Goal: Information Seeking & Learning: Check status

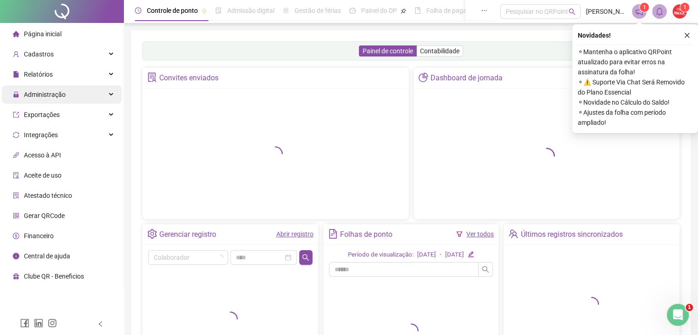
click at [97, 93] on div "Administração" at bounding box center [62, 94] width 120 height 18
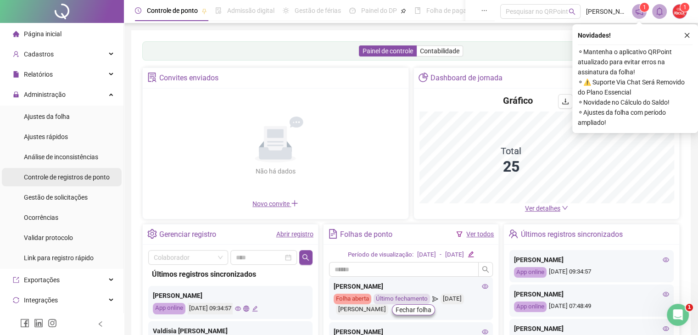
click at [75, 173] on span "Controle de registros de ponto" at bounding box center [67, 176] width 86 height 7
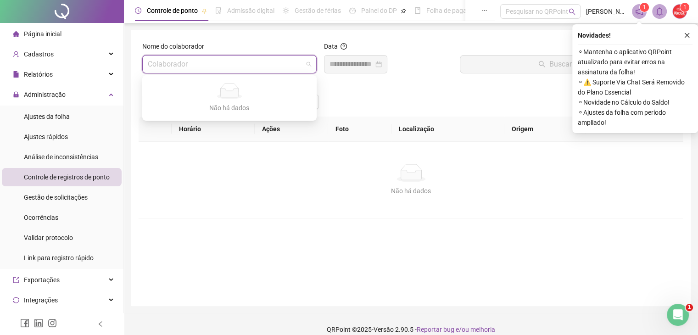
click at [200, 65] on input "search" at bounding box center [225, 64] width 155 height 17
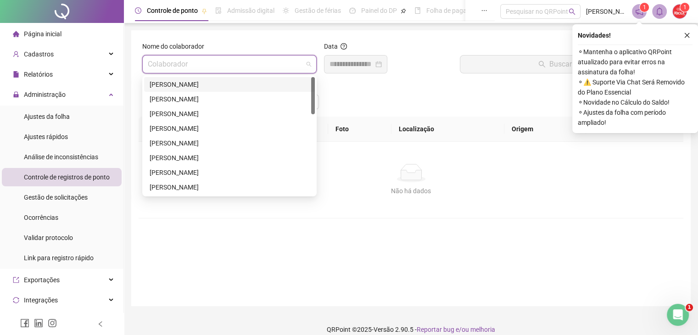
click at [302, 184] on div "[PERSON_NAME]" at bounding box center [230, 187] width 160 height 10
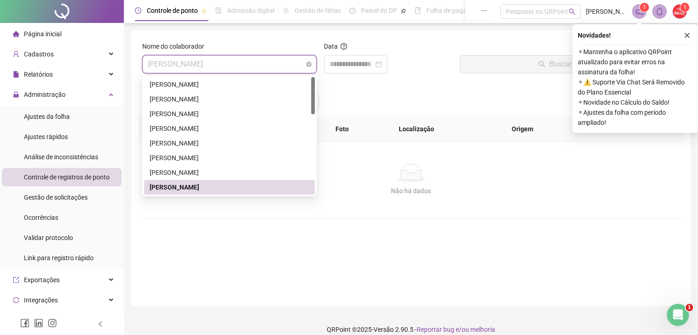
click at [290, 67] on span "[PERSON_NAME]" at bounding box center [229, 64] width 163 height 17
click at [268, 90] on div "[PERSON_NAME]" at bounding box center [229, 84] width 171 height 15
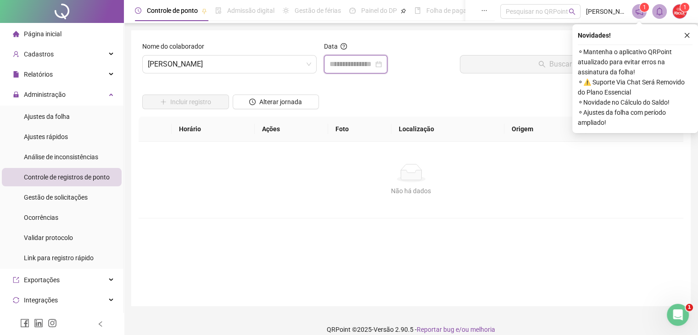
click at [346, 64] on input at bounding box center [352, 64] width 44 height 11
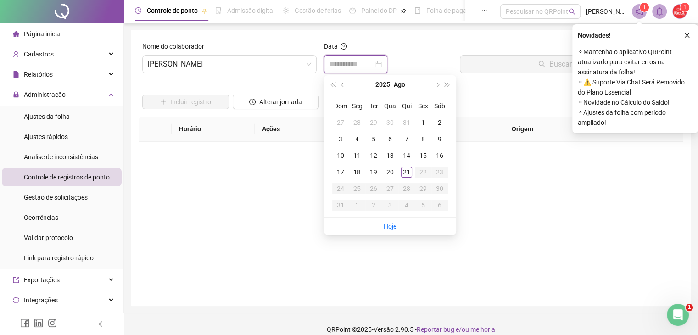
type input "**********"
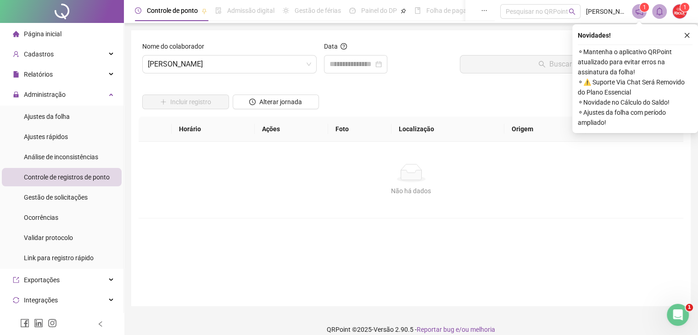
click at [191, 174] on div "Não há dados" at bounding box center [411, 173] width 523 height 18
click at [345, 67] on input at bounding box center [352, 64] width 44 height 11
type input "**********"
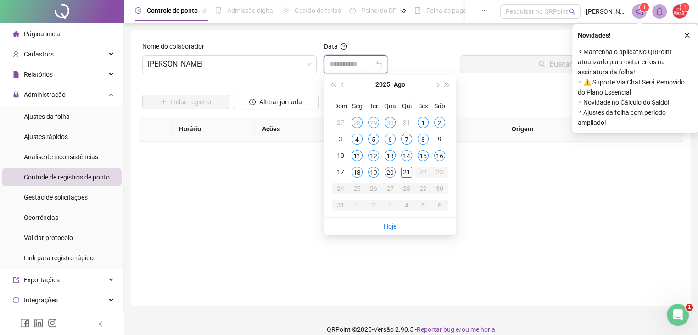
type input "**********"
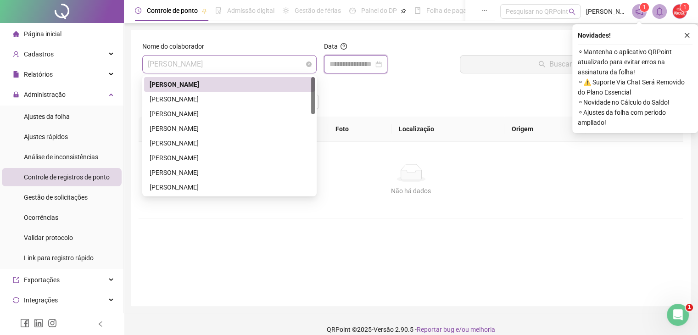
click at [299, 67] on span "[PERSON_NAME]" at bounding box center [229, 64] width 163 height 17
click at [278, 94] on div "[PERSON_NAME]" at bounding box center [230, 99] width 160 height 10
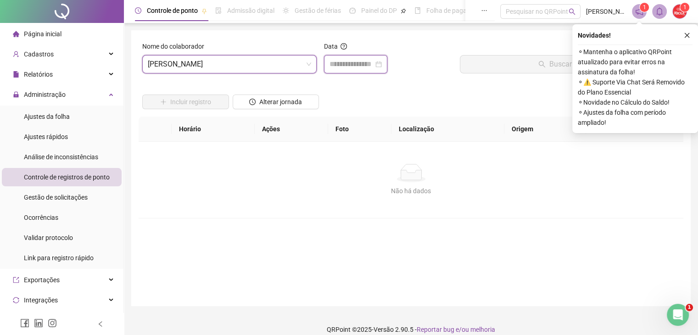
click at [351, 62] on input at bounding box center [352, 64] width 44 height 11
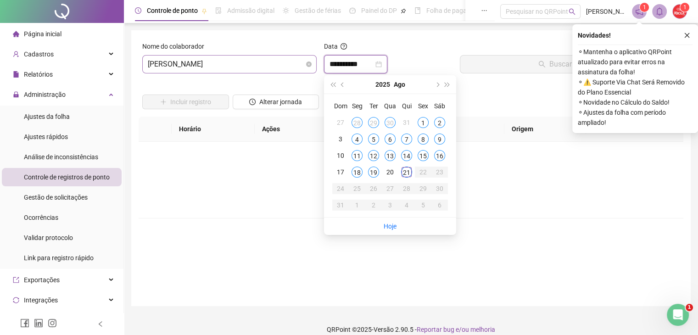
type input "**********"
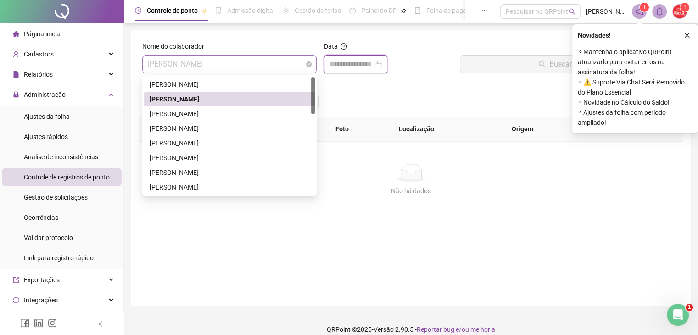
click at [299, 67] on span "[PERSON_NAME]" at bounding box center [229, 64] width 163 height 17
click at [275, 109] on div "[PERSON_NAME]" at bounding box center [230, 114] width 160 height 10
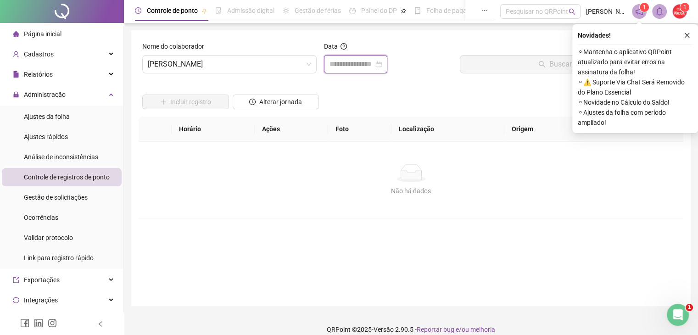
click at [349, 61] on input at bounding box center [352, 64] width 44 height 11
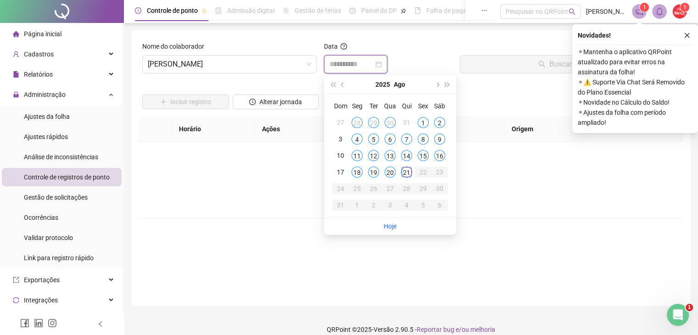
type input "**********"
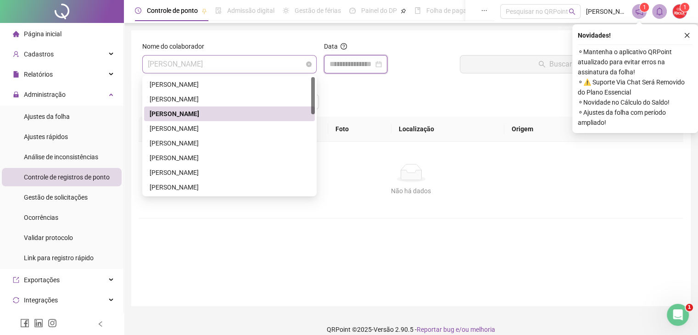
click at [289, 63] on span "[PERSON_NAME]" at bounding box center [229, 64] width 163 height 17
click at [245, 125] on div "[PERSON_NAME]" at bounding box center [230, 128] width 160 height 10
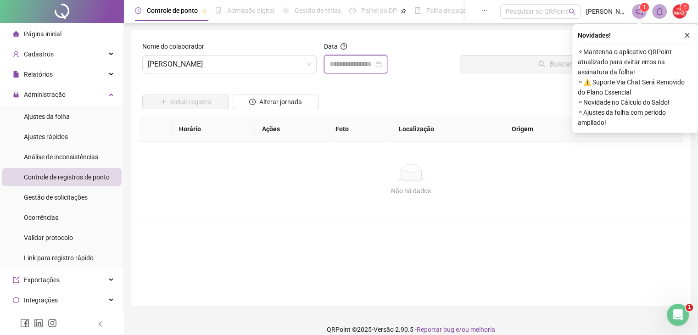
click at [351, 65] on input at bounding box center [352, 64] width 44 height 11
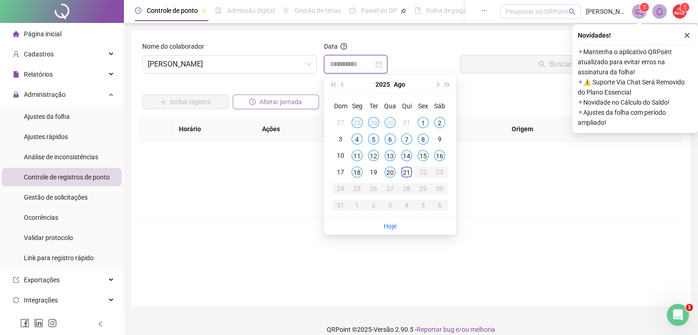
type input "**********"
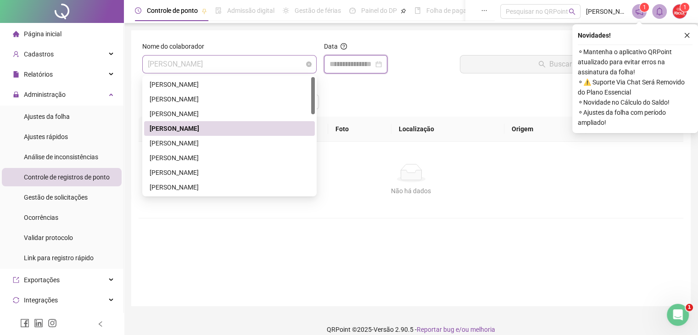
click at [267, 63] on span "[PERSON_NAME]" at bounding box center [229, 64] width 163 height 17
click at [351, 57] on div at bounding box center [355, 64] width 63 height 18
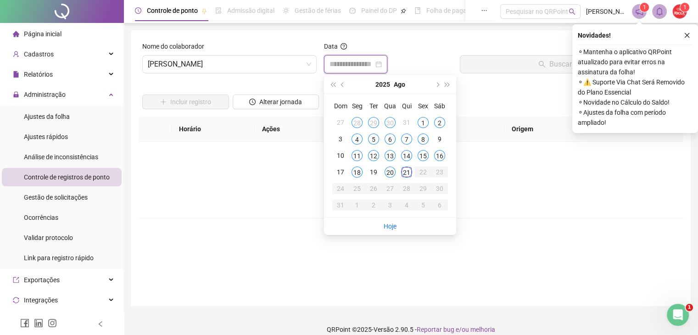
click at [352, 62] on input at bounding box center [352, 64] width 44 height 11
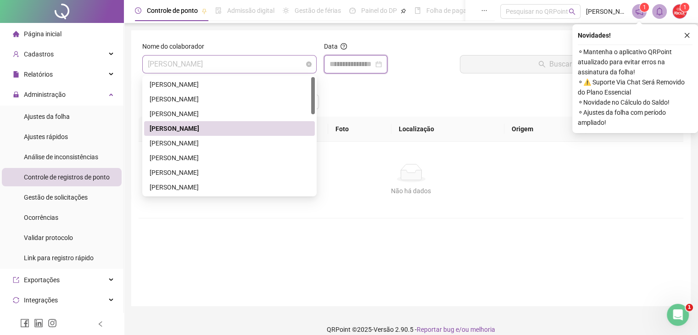
click at [286, 63] on span "[PERSON_NAME]" at bounding box center [229, 64] width 163 height 17
click at [248, 147] on div "[PERSON_NAME]" at bounding box center [230, 143] width 160 height 10
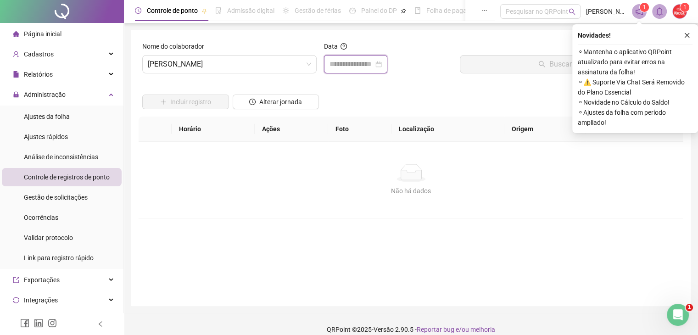
click at [346, 64] on input at bounding box center [352, 64] width 44 height 11
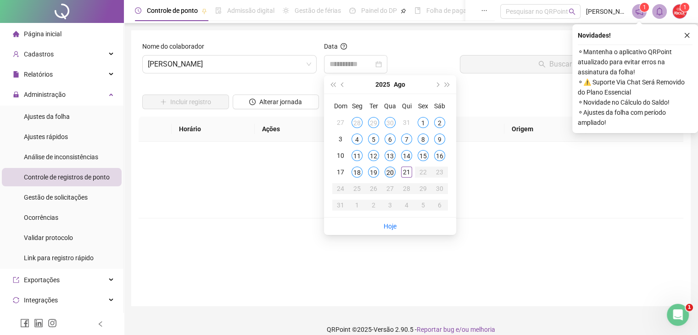
click at [394, 170] on div "20" at bounding box center [390, 172] width 11 height 11
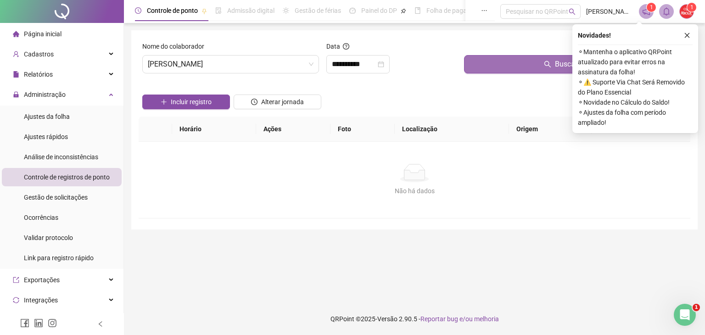
click at [494, 65] on button "Buscar registros" at bounding box center [575, 64] width 223 height 18
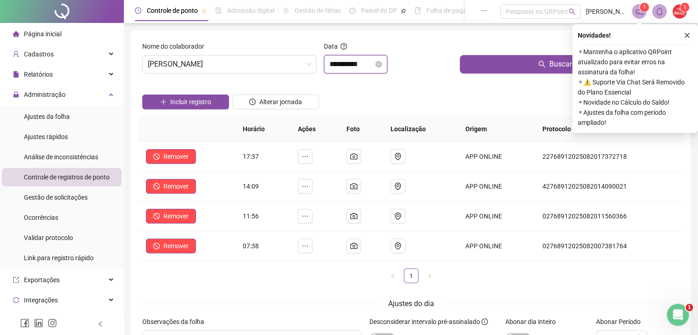
click at [374, 64] on input "**********" at bounding box center [352, 64] width 44 height 11
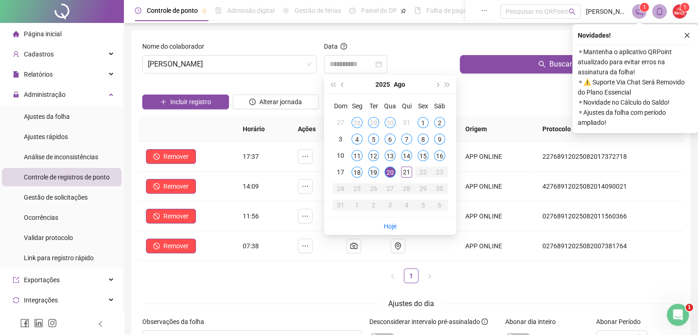
click at [373, 171] on div "19" at bounding box center [373, 172] width 11 height 11
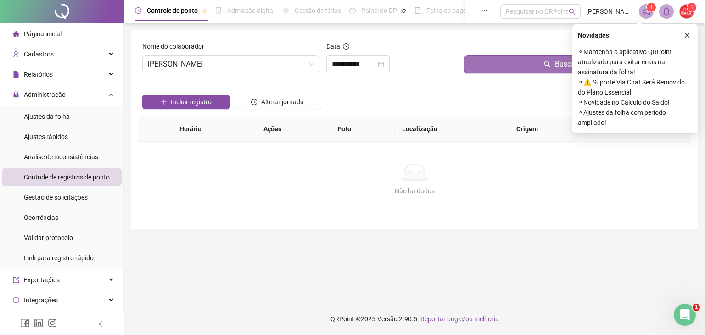
click at [498, 68] on button "Buscar registros" at bounding box center [575, 64] width 223 height 18
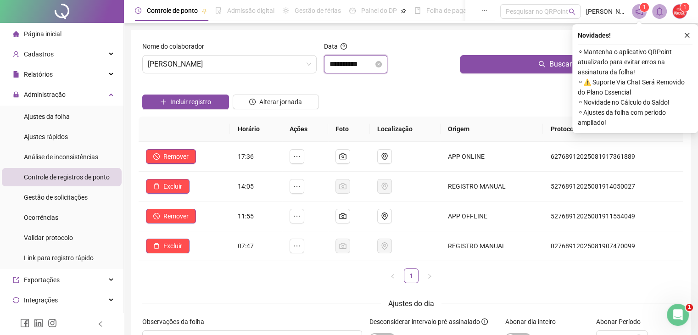
click at [374, 67] on input "**********" at bounding box center [352, 64] width 44 height 11
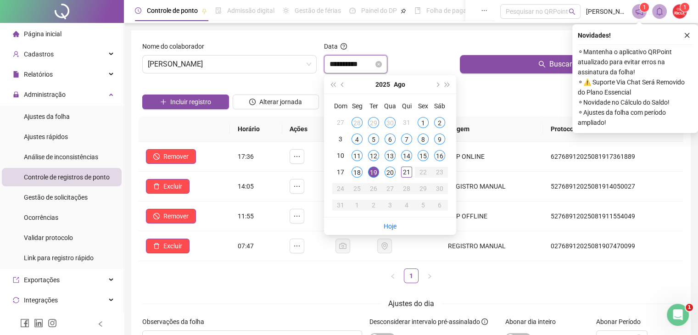
click at [374, 67] on input "**********" at bounding box center [352, 64] width 44 height 11
click at [356, 171] on div "18" at bounding box center [357, 172] width 11 height 11
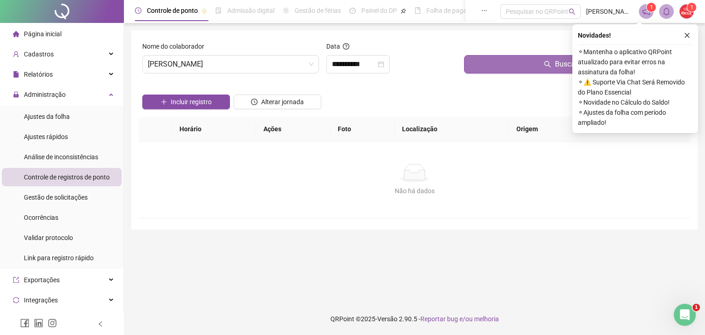
click at [474, 65] on button "Buscar registros" at bounding box center [575, 64] width 223 height 18
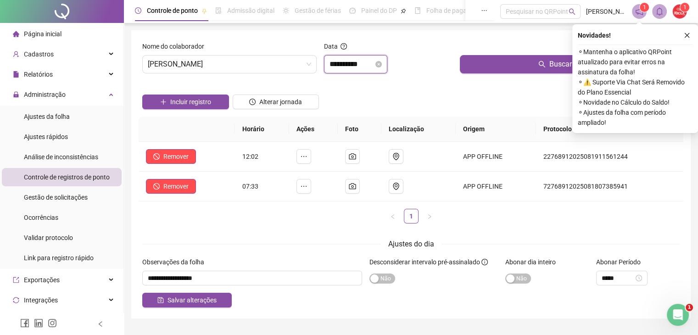
click at [374, 67] on input "**********" at bounding box center [352, 64] width 44 height 11
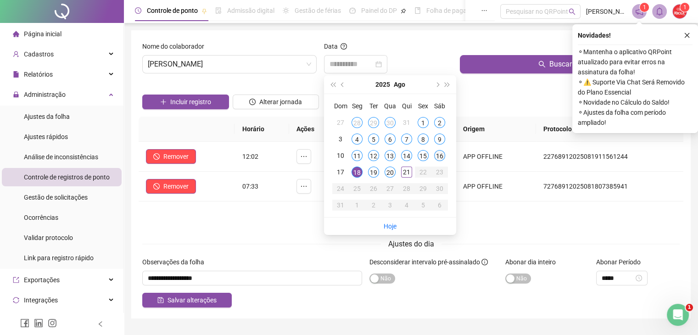
click at [439, 158] on div "16" at bounding box center [439, 155] width 11 height 11
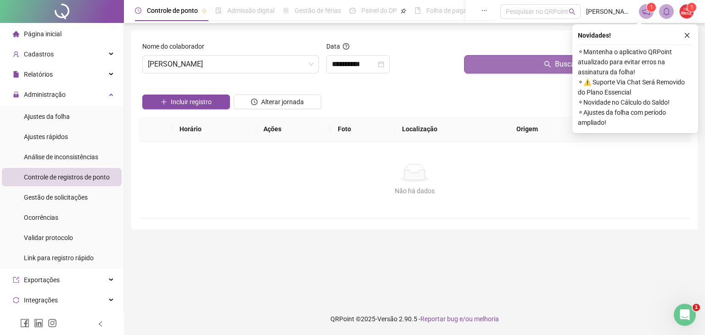
click at [490, 72] on button "Buscar registros" at bounding box center [575, 64] width 223 height 18
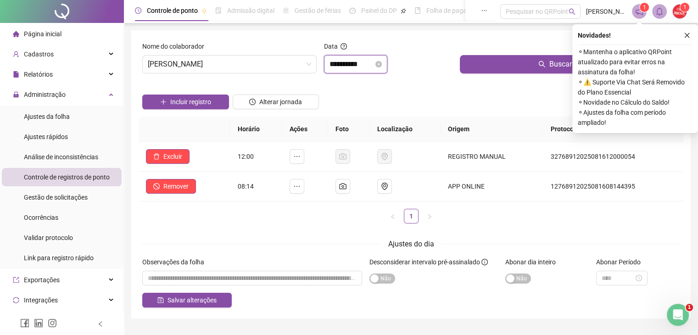
click at [369, 67] on input "**********" at bounding box center [352, 64] width 44 height 11
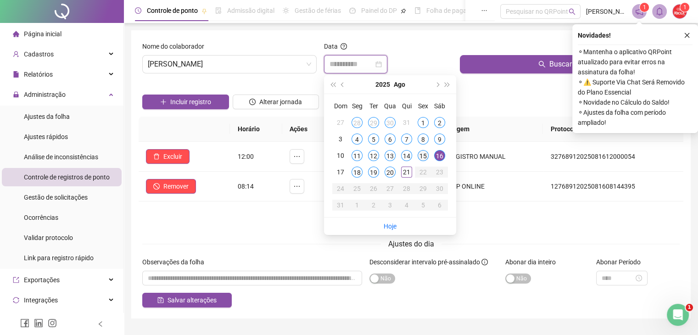
type input "**********"
click at [421, 153] on div "15" at bounding box center [423, 155] width 11 height 11
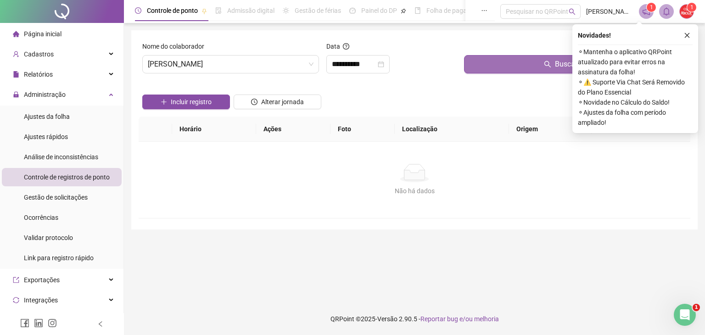
click at [494, 67] on button "Buscar registros" at bounding box center [575, 64] width 223 height 18
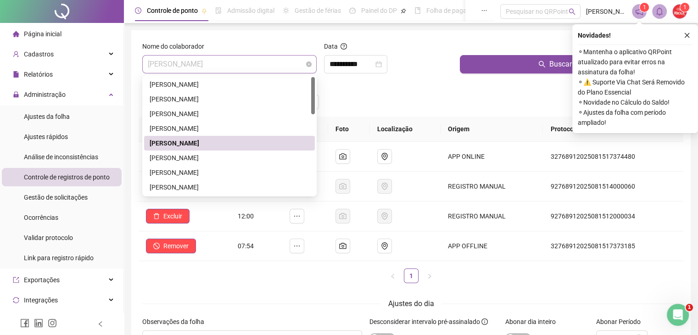
click at [270, 59] on span "[PERSON_NAME]" at bounding box center [229, 64] width 163 height 17
click at [232, 159] on div "[PERSON_NAME]" at bounding box center [230, 158] width 160 height 10
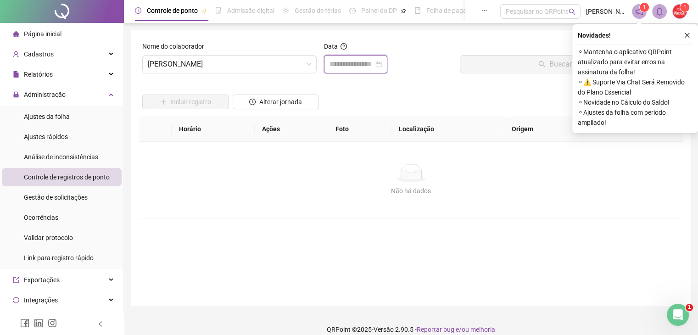
click at [356, 65] on input at bounding box center [352, 64] width 44 height 11
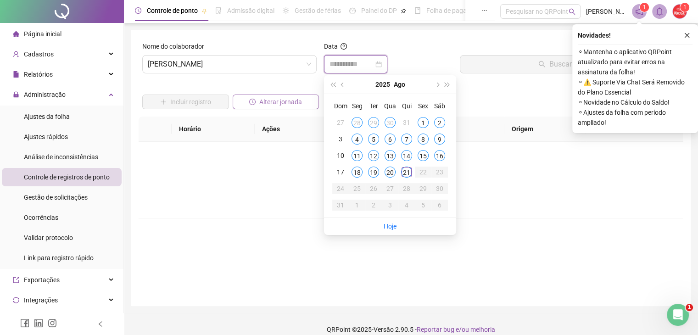
type input "**********"
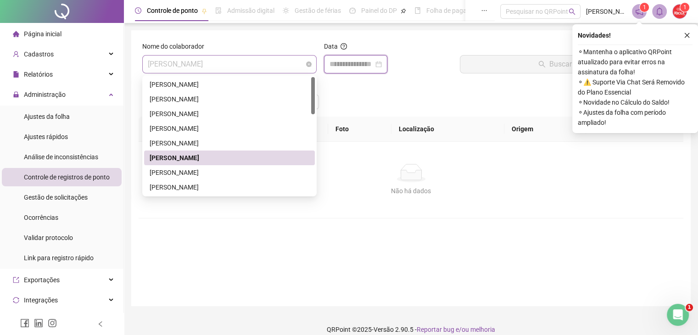
click at [277, 62] on span "[PERSON_NAME]" at bounding box center [229, 64] width 163 height 17
click at [239, 175] on div "[PERSON_NAME]" at bounding box center [230, 173] width 160 height 10
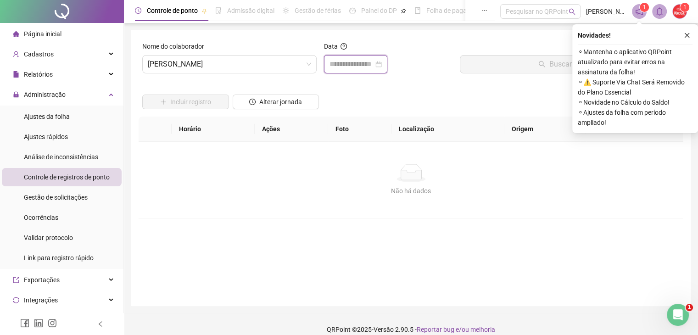
click at [345, 59] on input at bounding box center [352, 64] width 44 height 11
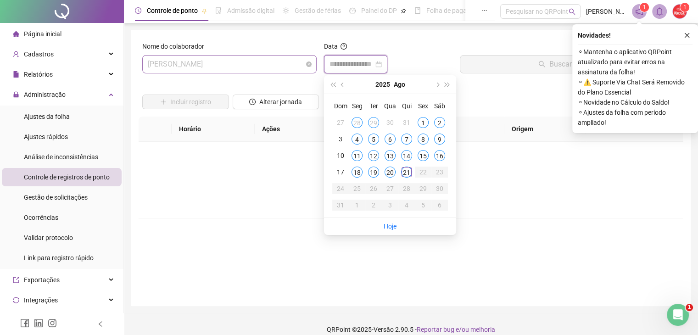
click at [283, 66] on span "[PERSON_NAME]" at bounding box center [229, 64] width 163 height 17
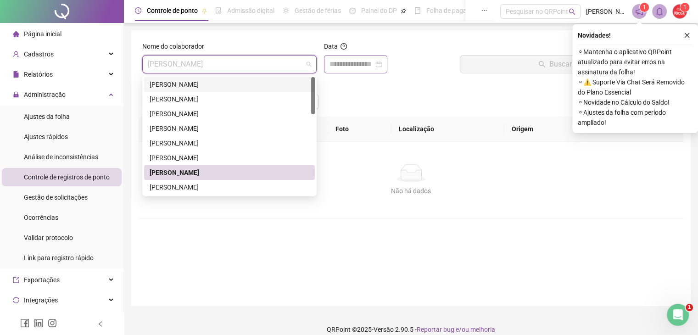
drag, startPoint x: 246, startPoint y: 190, endPoint x: 343, endPoint y: 67, distance: 156.5
click at [343, 67] on body "Página inicial Cadastros Relatórios Administração Ajustes da folha Ajustes rápi…" at bounding box center [349, 167] width 698 height 335
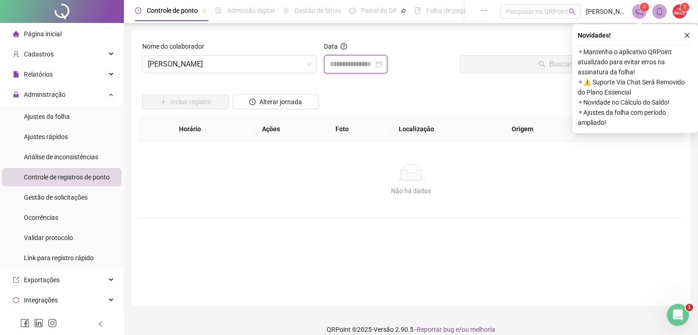
click at [343, 67] on input at bounding box center [352, 64] width 44 height 11
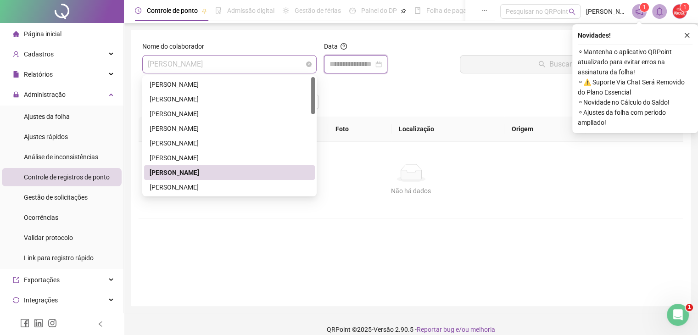
click at [286, 67] on span "[PERSON_NAME]" at bounding box center [229, 64] width 163 height 17
click at [253, 188] on div "[PERSON_NAME]" at bounding box center [230, 187] width 160 height 10
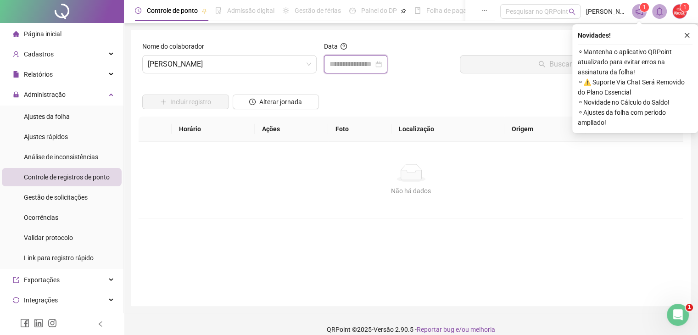
click at [356, 64] on input at bounding box center [352, 64] width 44 height 11
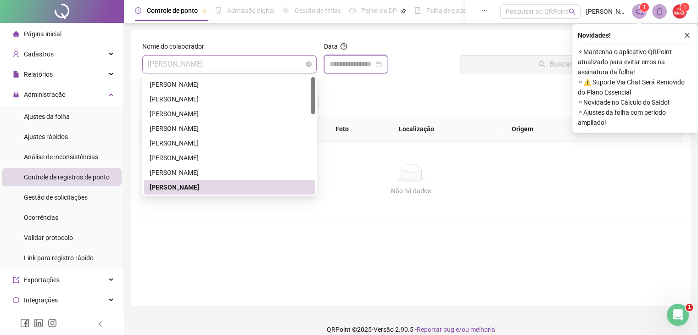
click at [272, 67] on span "[PERSON_NAME]" at bounding box center [229, 64] width 163 height 17
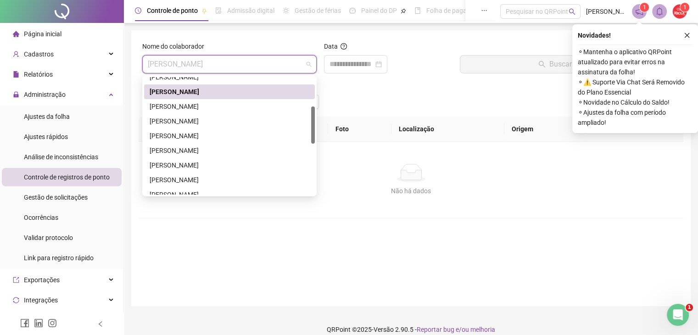
drag, startPoint x: 314, startPoint y: 107, endPoint x: 321, endPoint y: 138, distance: 32.0
click at [321, 138] on body "Página inicial Cadastros Relatórios Administração Ajustes da folha Ajustes rápi…" at bounding box center [349, 167] width 698 height 335
click at [274, 101] on div "[PERSON_NAME]" at bounding box center [230, 105] width 160 height 10
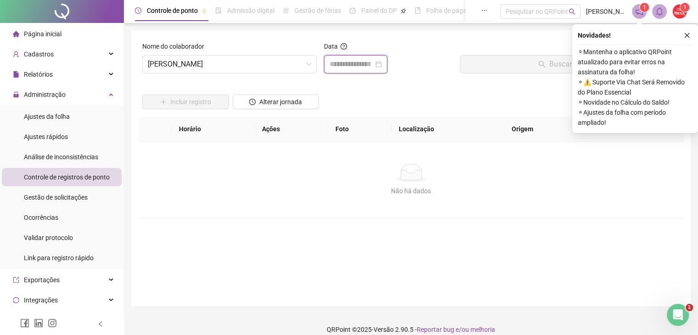
click at [357, 64] on input at bounding box center [352, 64] width 44 height 11
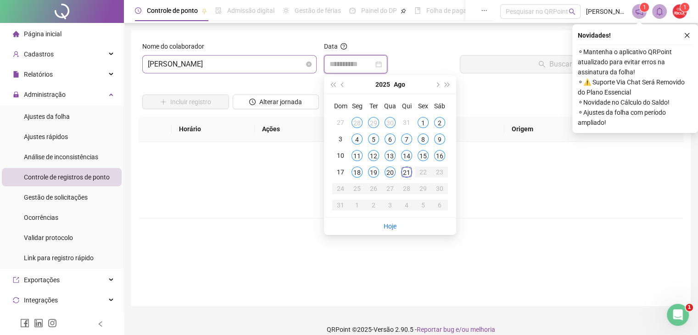
type input "**********"
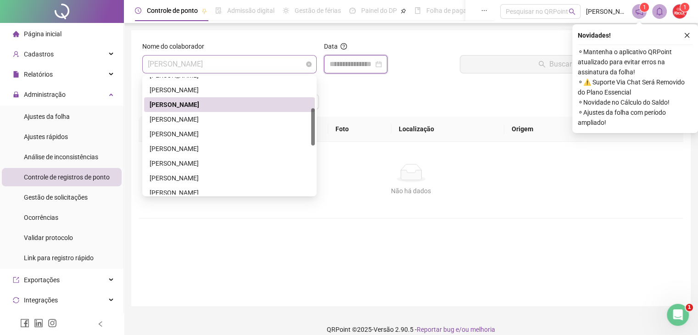
click at [294, 65] on span "[PERSON_NAME]" at bounding box center [229, 64] width 163 height 17
click at [251, 117] on div "[PERSON_NAME]" at bounding box center [230, 119] width 160 height 10
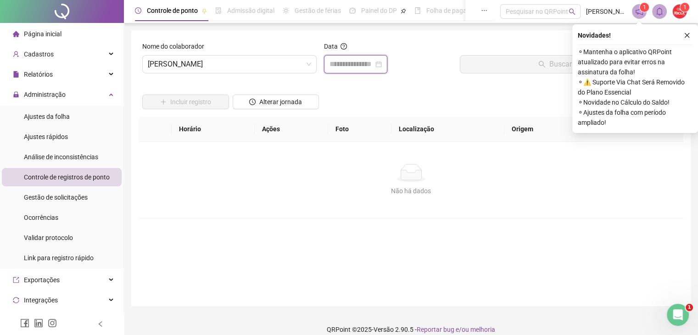
click at [349, 65] on input at bounding box center [352, 64] width 44 height 11
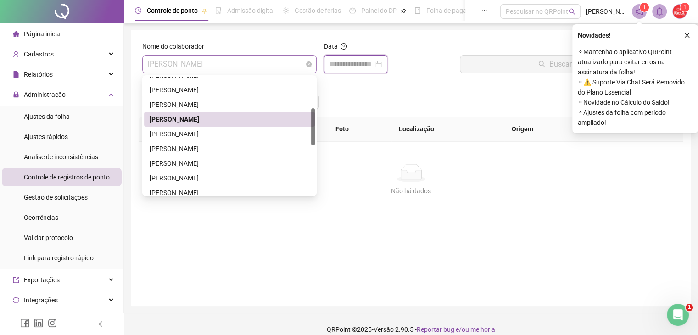
click at [272, 62] on span "[PERSON_NAME]" at bounding box center [229, 64] width 163 height 17
click at [234, 137] on div "[PERSON_NAME]" at bounding box center [230, 134] width 160 height 10
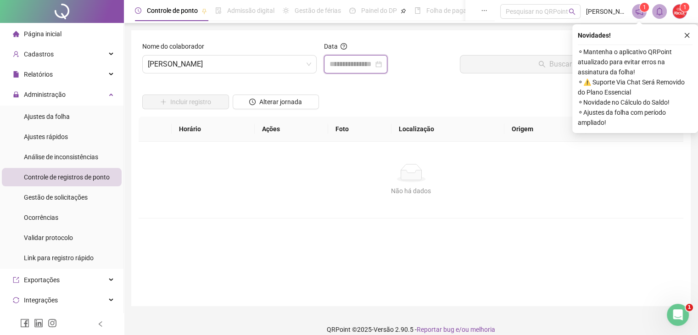
click at [345, 65] on input at bounding box center [352, 64] width 44 height 11
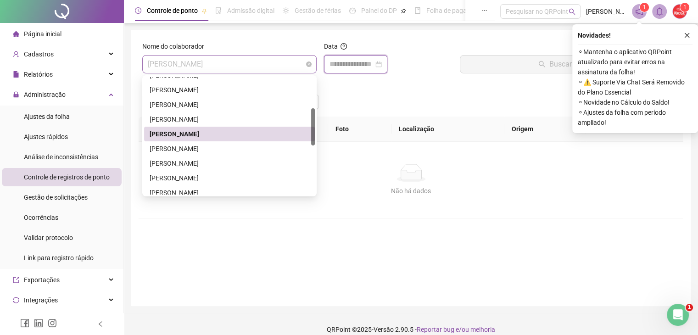
click at [265, 67] on span "[PERSON_NAME]" at bounding box center [229, 64] width 163 height 17
click at [231, 151] on div "[PERSON_NAME]" at bounding box center [230, 149] width 160 height 10
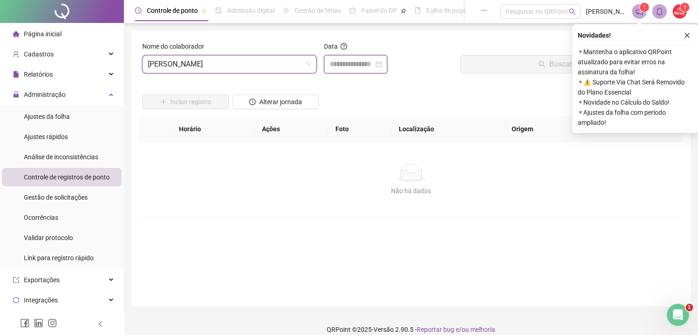
click at [352, 59] on input at bounding box center [352, 64] width 44 height 11
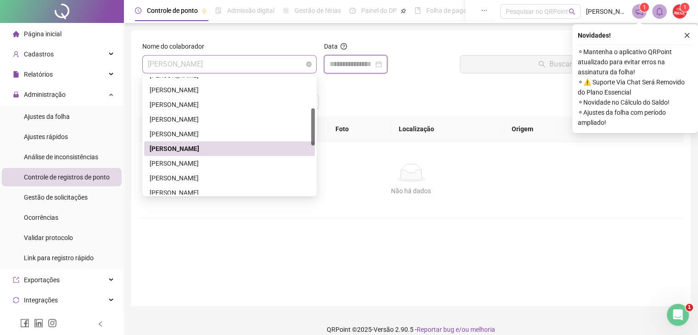
click at [271, 60] on span "[PERSON_NAME]" at bounding box center [229, 64] width 163 height 17
click at [229, 156] on div "[PERSON_NAME]" at bounding box center [229, 163] width 171 height 15
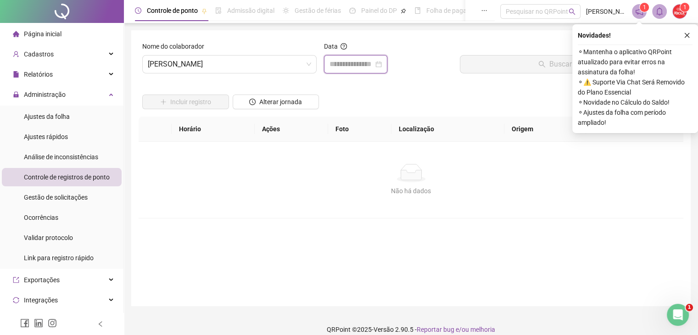
click at [362, 60] on input at bounding box center [352, 64] width 44 height 11
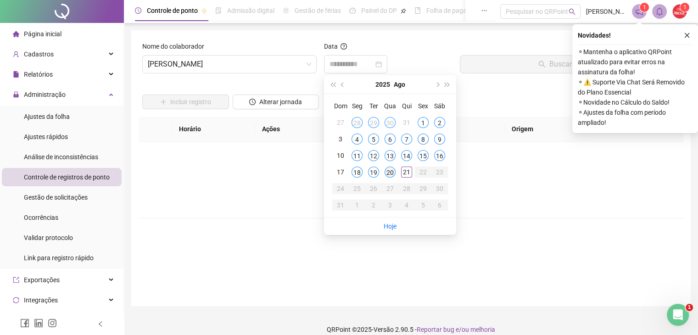
click at [389, 171] on div "20" at bounding box center [390, 172] width 11 height 11
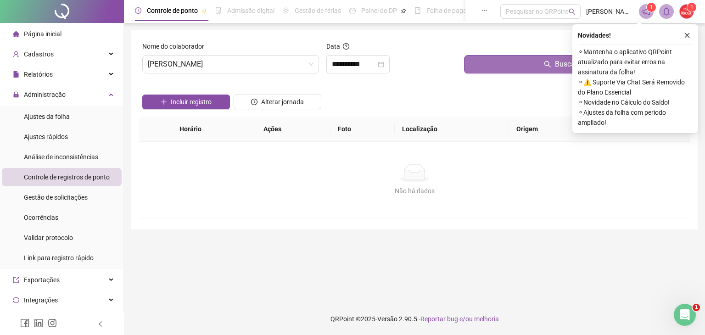
click at [507, 55] on button "Buscar registros" at bounding box center [575, 64] width 223 height 18
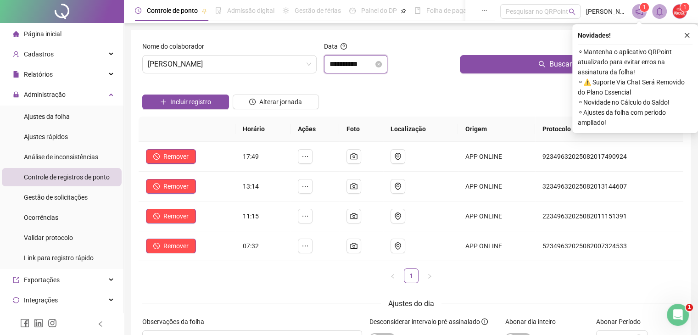
click at [374, 68] on input "**********" at bounding box center [352, 64] width 44 height 11
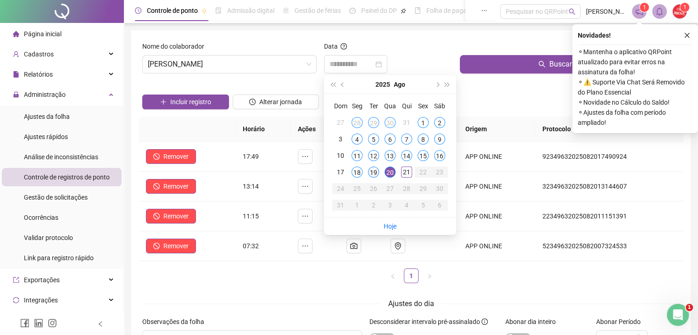
click at [375, 173] on div "19" at bounding box center [373, 172] width 11 height 11
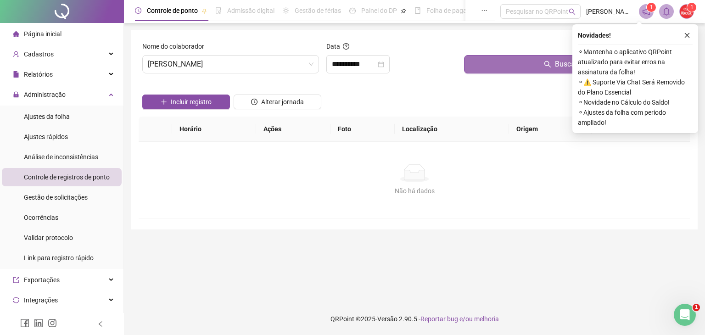
click at [485, 72] on button "Buscar registros" at bounding box center [575, 64] width 223 height 18
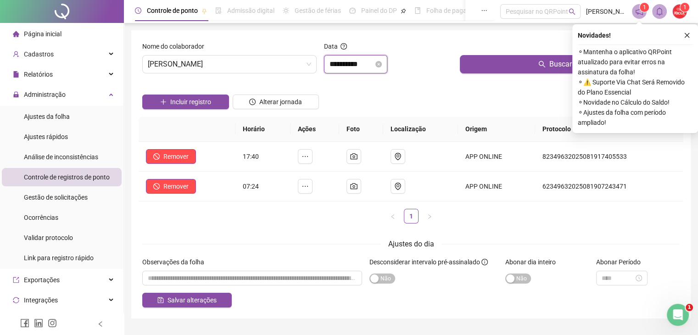
click at [371, 63] on input "**********" at bounding box center [352, 64] width 44 height 11
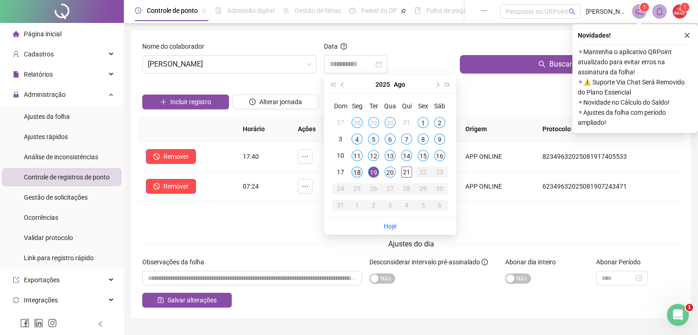
click at [356, 173] on div "18" at bounding box center [357, 172] width 11 height 11
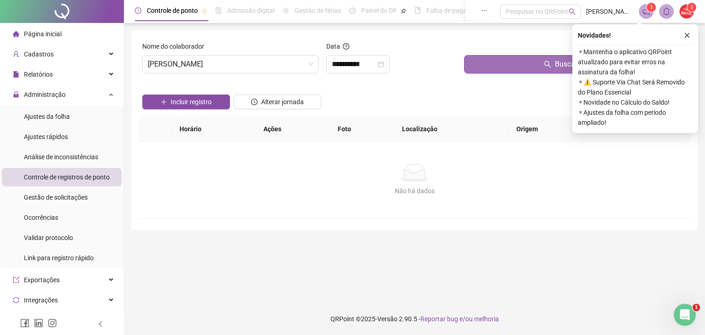
click at [496, 58] on button "Buscar registros" at bounding box center [575, 64] width 223 height 18
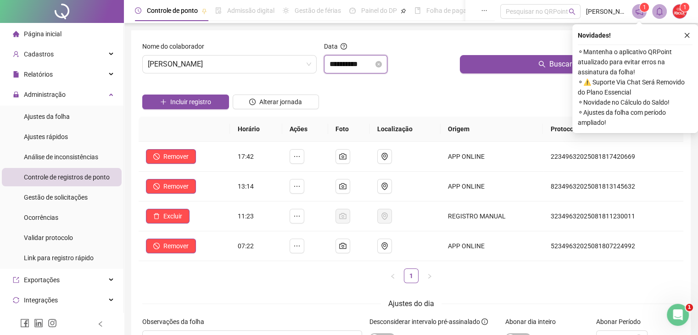
click at [374, 63] on input "**********" at bounding box center [352, 64] width 44 height 11
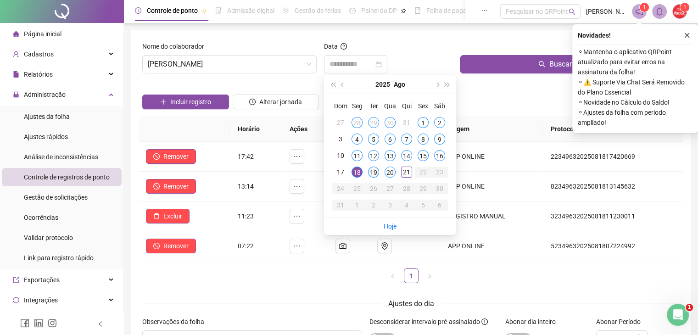
click at [374, 172] on div "19" at bounding box center [373, 172] width 11 height 11
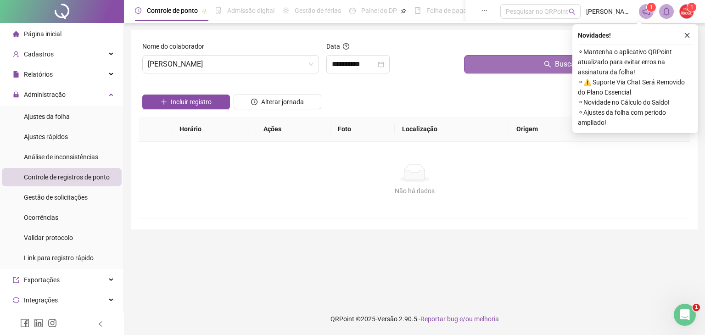
click at [486, 68] on button "Buscar registros" at bounding box center [575, 64] width 223 height 18
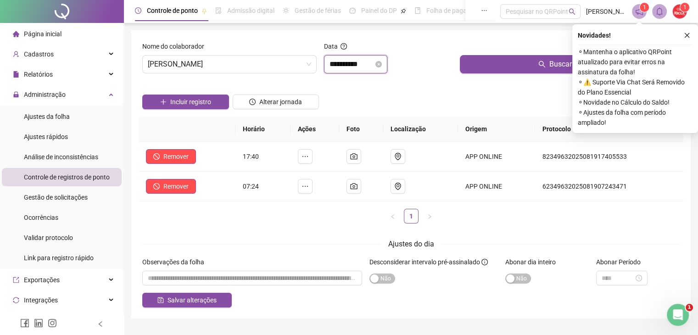
click at [374, 65] on input "**********" at bounding box center [352, 64] width 44 height 11
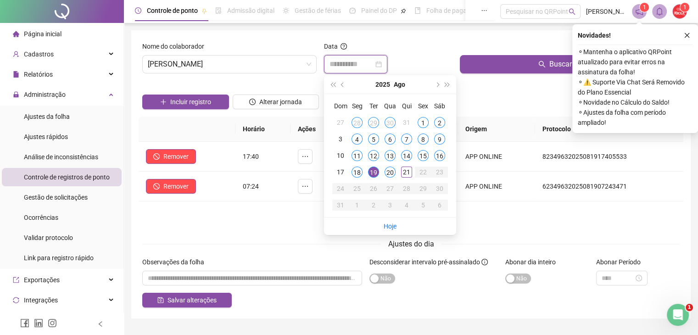
type input "**********"
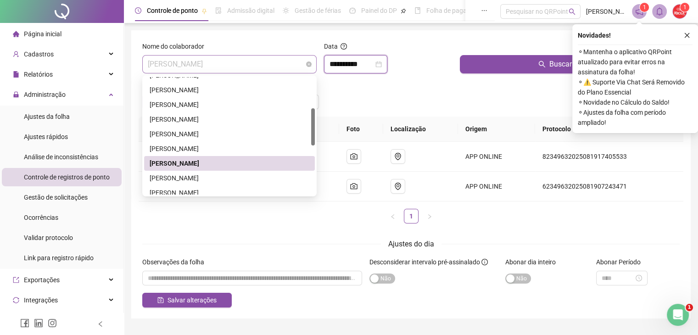
click at [272, 69] on span "[PERSON_NAME]" at bounding box center [229, 64] width 163 height 17
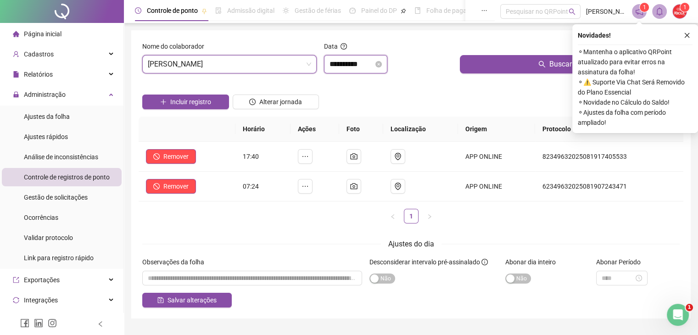
click at [360, 65] on input "**********" at bounding box center [352, 64] width 44 height 11
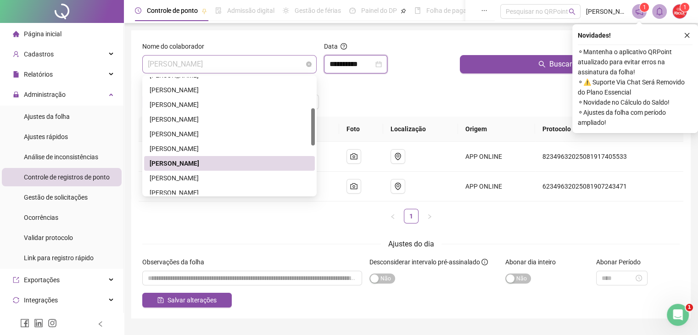
click at [270, 68] on span "[PERSON_NAME]" at bounding box center [229, 64] width 163 height 17
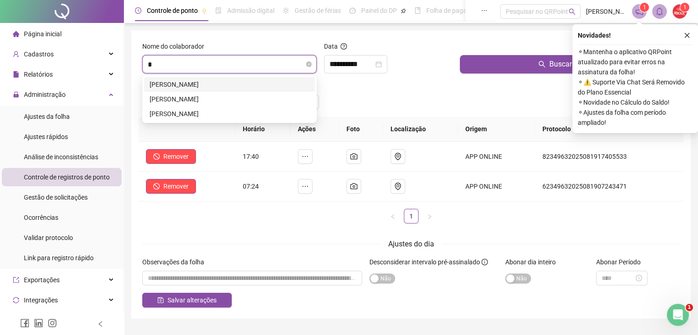
scroll to position [0, 0]
type input "*****"
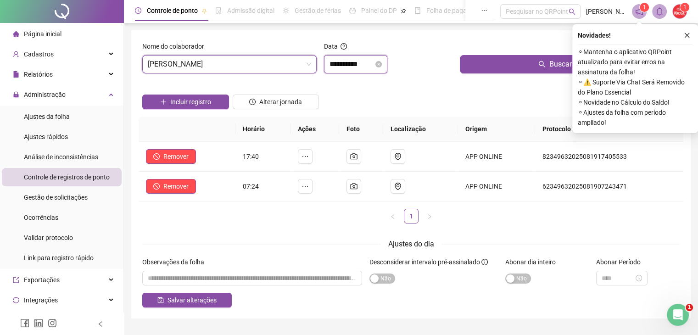
click at [369, 62] on input "**********" at bounding box center [352, 64] width 44 height 11
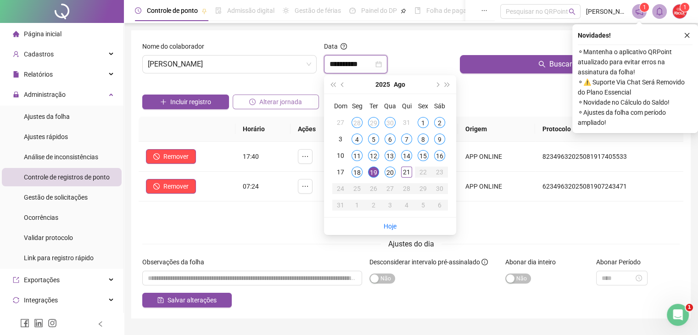
type input "**********"
click at [257, 67] on span "[PERSON_NAME]" at bounding box center [229, 64] width 163 height 17
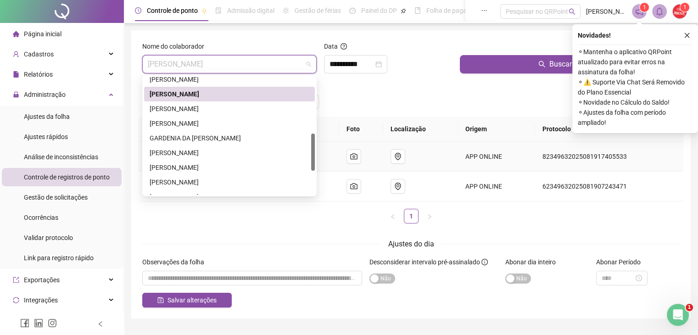
drag, startPoint x: 313, startPoint y: 125, endPoint x: 321, endPoint y: 158, distance: 34.4
click at [321, 158] on body "**********" at bounding box center [349, 167] width 698 height 335
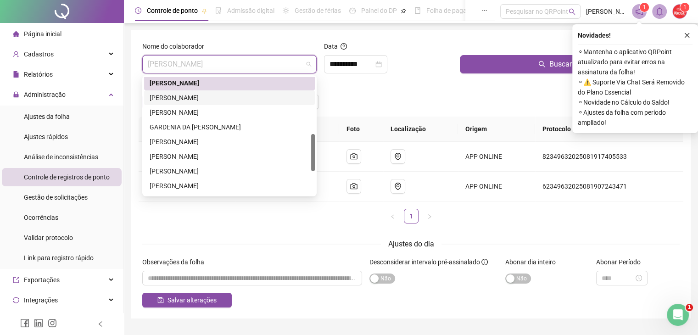
click at [281, 99] on div "[PERSON_NAME]" at bounding box center [230, 98] width 160 height 10
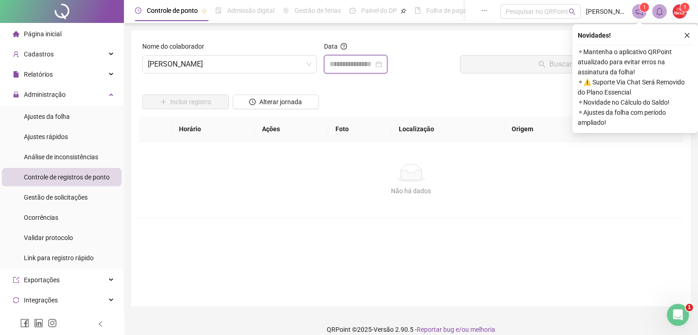
click at [356, 64] on input at bounding box center [352, 64] width 44 height 11
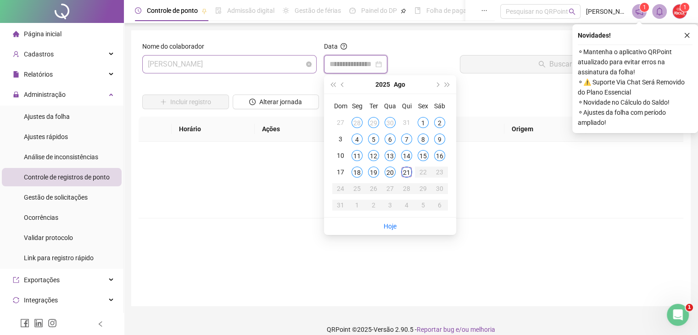
click at [294, 66] on span "[PERSON_NAME]" at bounding box center [229, 64] width 163 height 17
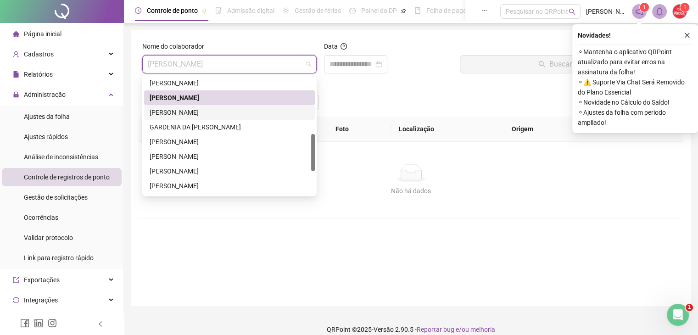
click at [261, 114] on div "[PERSON_NAME]" at bounding box center [230, 112] width 160 height 10
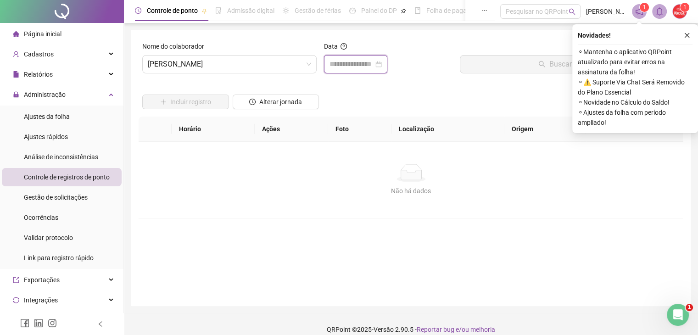
click at [338, 59] on input at bounding box center [352, 64] width 44 height 11
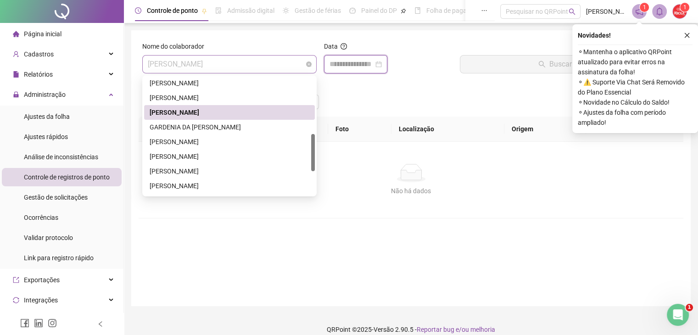
click at [277, 63] on span "[PERSON_NAME]" at bounding box center [229, 64] width 163 height 17
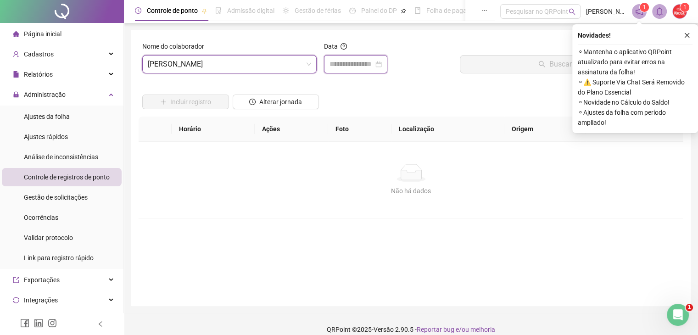
click at [341, 64] on input at bounding box center [352, 64] width 44 height 11
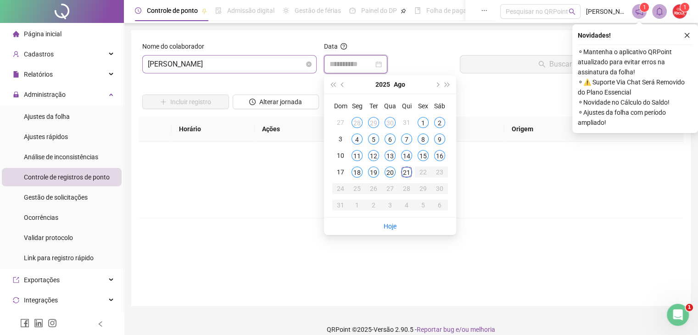
type input "**********"
click at [279, 63] on span "[PERSON_NAME]" at bounding box center [229, 64] width 163 height 17
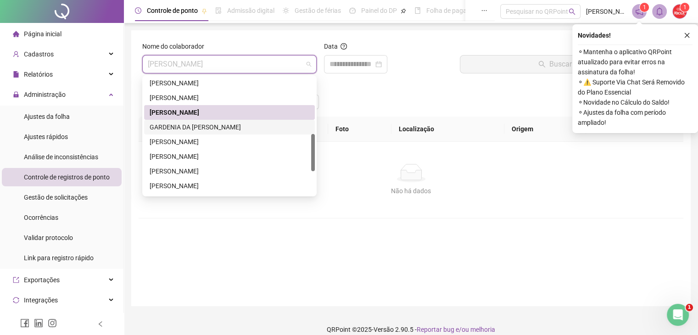
click at [240, 130] on div "GARDENIA DA [PERSON_NAME]" at bounding box center [230, 127] width 160 height 10
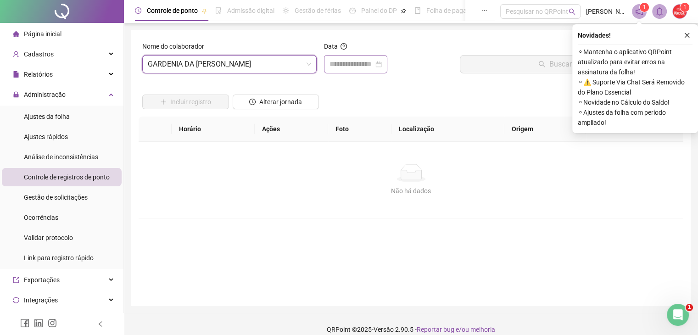
click at [342, 61] on div at bounding box center [355, 64] width 63 height 18
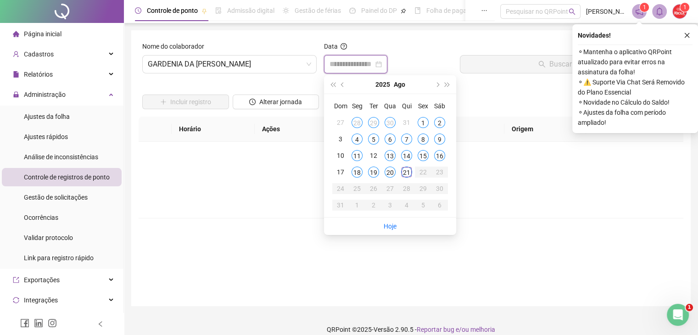
click at [342, 61] on input at bounding box center [352, 64] width 44 height 11
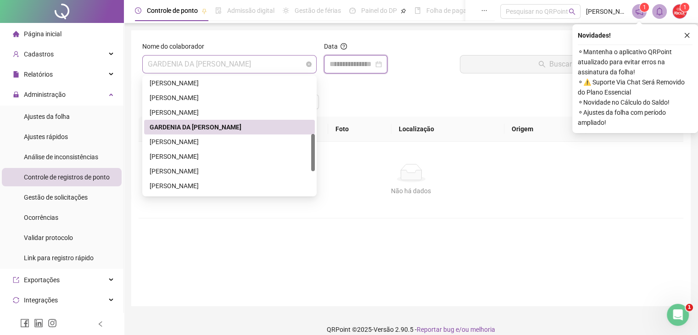
click at [280, 62] on span "GARDENIA DA [PERSON_NAME]" at bounding box center [229, 64] width 163 height 17
click at [240, 146] on div "[PERSON_NAME]" at bounding box center [230, 142] width 160 height 10
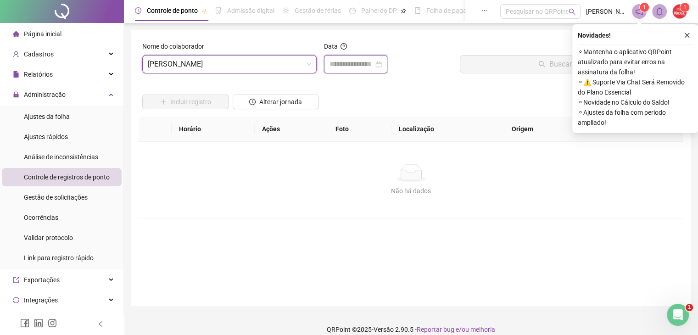
click at [341, 64] on input at bounding box center [352, 64] width 44 height 11
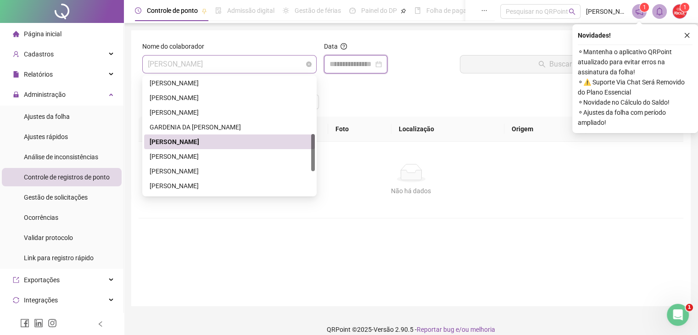
click at [261, 62] on span "[PERSON_NAME]" at bounding box center [229, 64] width 163 height 17
click at [246, 155] on div "[PERSON_NAME]" at bounding box center [230, 156] width 160 height 10
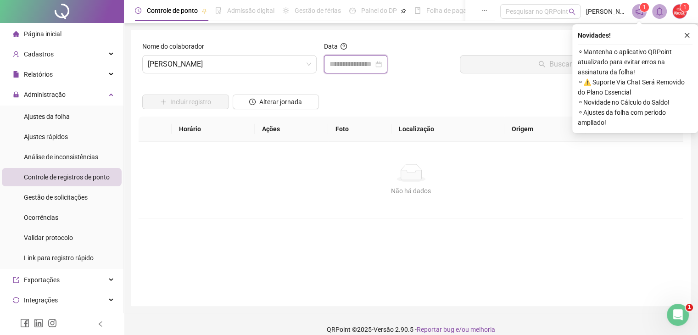
click at [347, 67] on input at bounding box center [352, 64] width 44 height 11
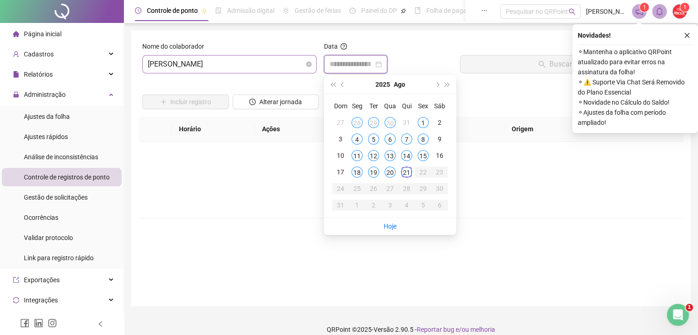
click at [239, 61] on span "[PERSON_NAME]" at bounding box center [229, 64] width 163 height 17
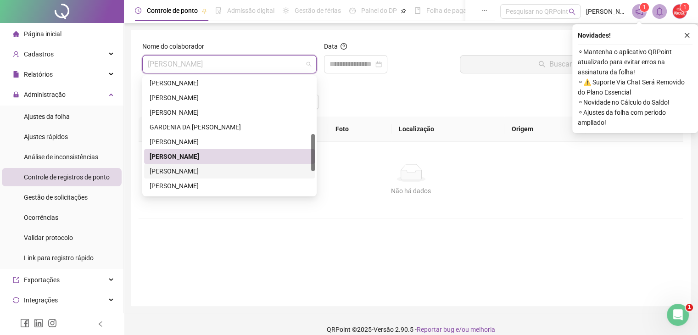
click at [223, 164] on div "[PERSON_NAME]" at bounding box center [229, 171] width 171 height 15
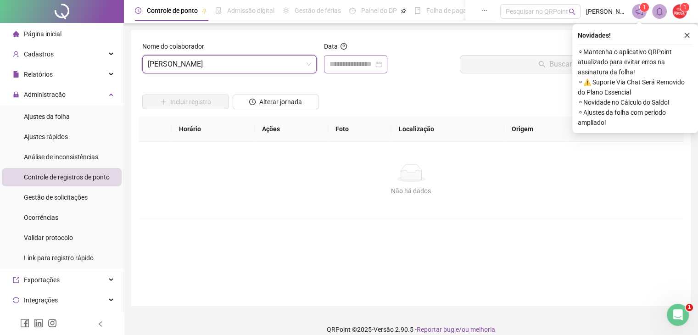
click at [348, 56] on div at bounding box center [355, 64] width 63 height 18
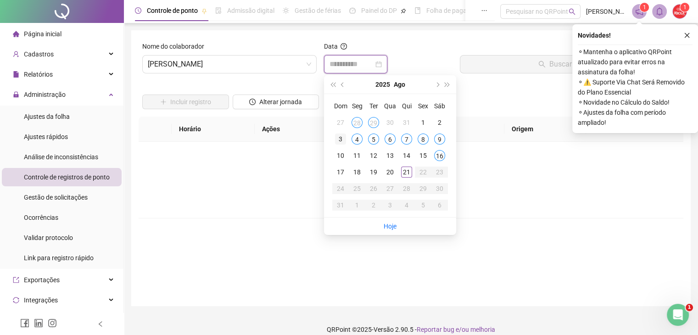
type input "**********"
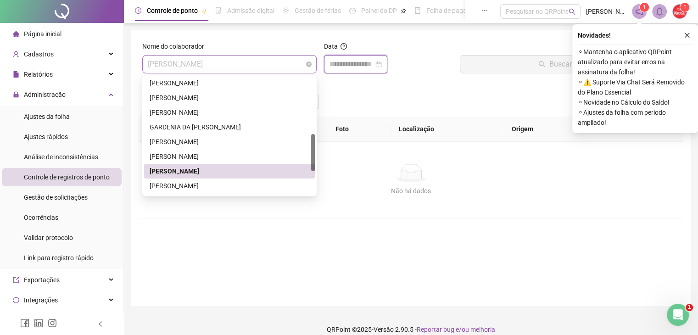
click at [290, 65] on span "[PERSON_NAME]" at bounding box center [229, 64] width 163 height 17
click at [261, 186] on div "[PERSON_NAME]" at bounding box center [230, 186] width 160 height 10
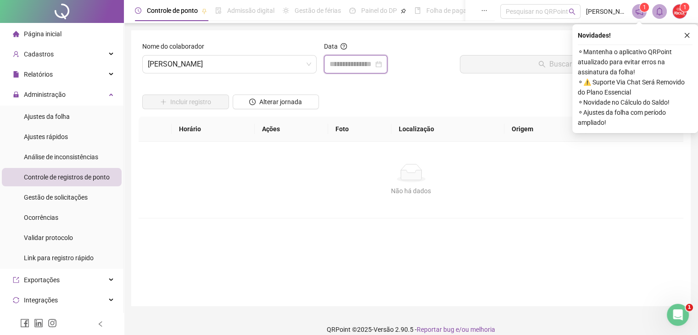
click at [346, 67] on input at bounding box center [352, 64] width 44 height 11
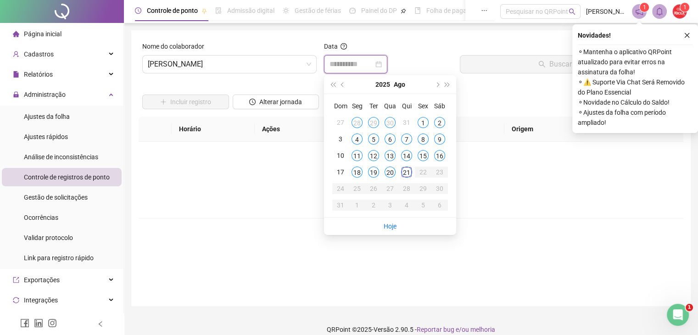
type input "**********"
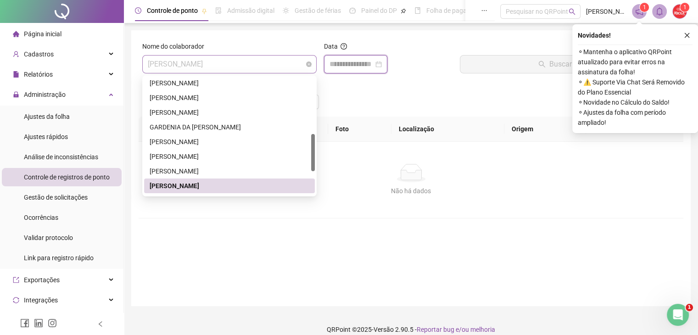
click at [279, 62] on span "[PERSON_NAME]" at bounding box center [229, 64] width 163 height 17
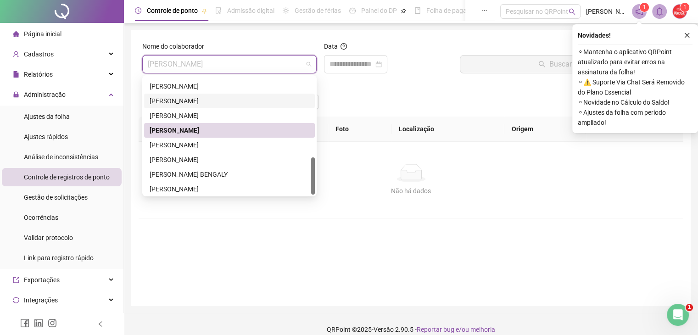
scroll to position [250, 0]
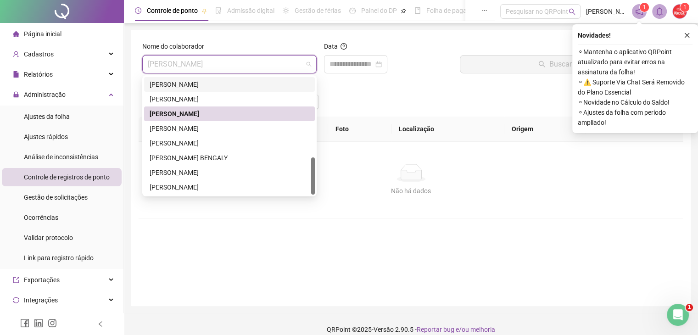
drag, startPoint x: 313, startPoint y: 150, endPoint x: 312, endPoint y: 196, distance: 46.4
click at [312, 196] on body "Página inicial Cadastros Relatórios Administração Ajustes da folha Ajustes rápi…" at bounding box center [349, 167] width 698 height 335
click at [273, 133] on div "[PERSON_NAME]" at bounding box center [230, 128] width 160 height 10
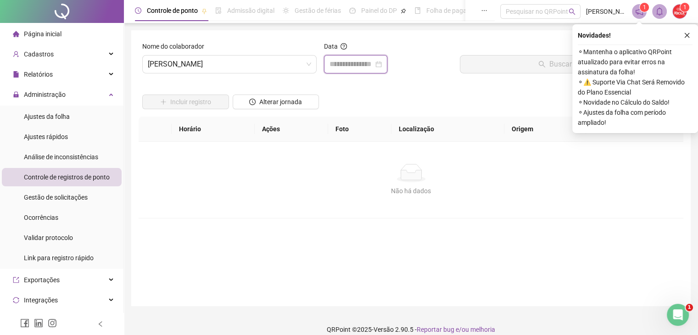
click at [343, 65] on input at bounding box center [352, 64] width 44 height 11
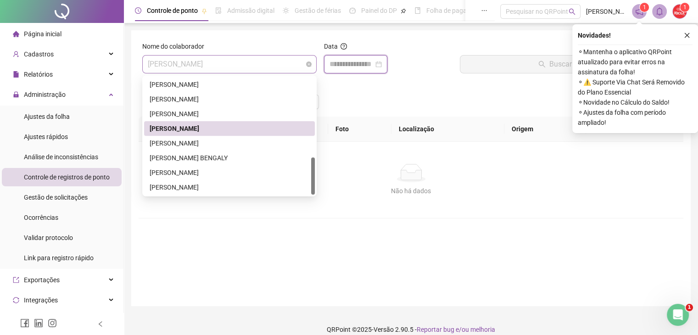
click at [290, 68] on span "[PERSON_NAME]" at bounding box center [229, 64] width 163 height 17
click at [293, 148] on div "[PERSON_NAME]" at bounding box center [230, 143] width 160 height 10
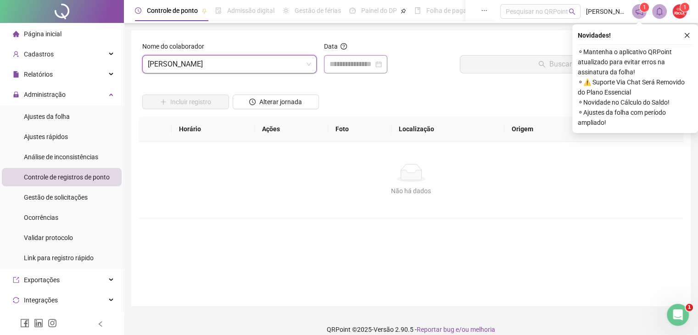
click at [334, 56] on div at bounding box center [355, 64] width 63 height 18
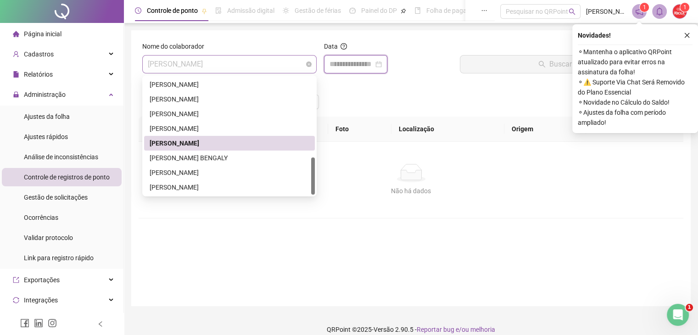
click at [288, 65] on span "[PERSON_NAME]" at bounding box center [229, 64] width 163 height 17
click at [259, 158] on div "[PERSON_NAME] BENGALY" at bounding box center [230, 158] width 160 height 10
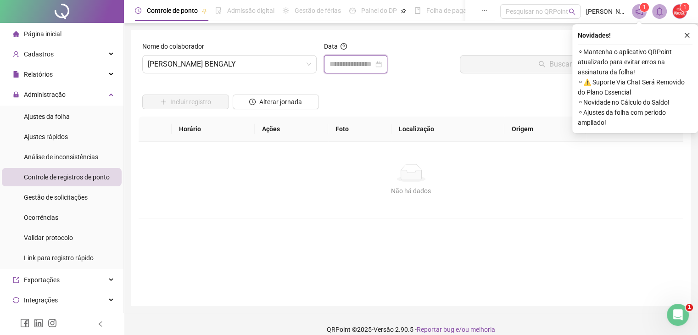
click at [352, 59] on input at bounding box center [352, 64] width 44 height 11
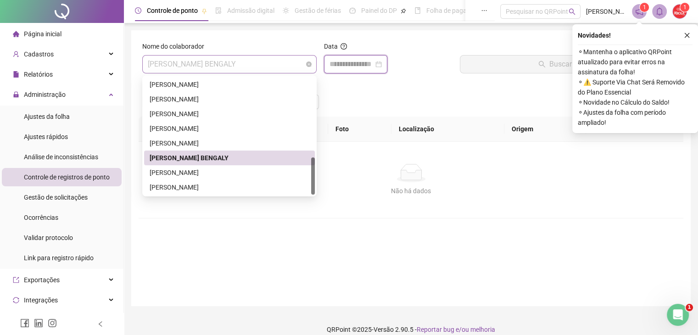
click at [270, 63] on span "[PERSON_NAME] BENGALY" at bounding box center [229, 64] width 163 height 17
click at [279, 169] on div "[PERSON_NAME]" at bounding box center [230, 173] width 160 height 10
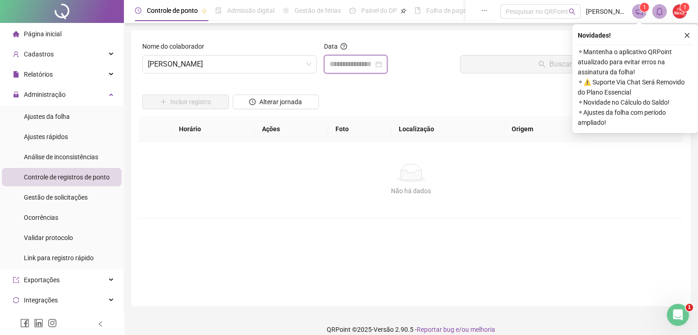
click at [356, 61] on input at bounding box center [352, 64] width 44 height 11
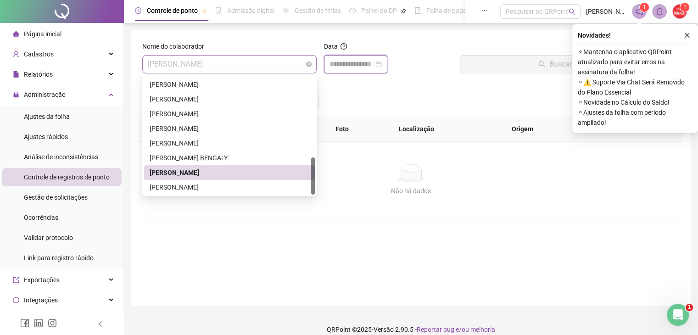
click at [283, 66] on span "[PERSON_NAME]" at bounding box center [229, 64] width 163 height 17
click at [277, 187] on div "[PERSON_NAME]" at bounding box center [230, 187] width 160 height 10
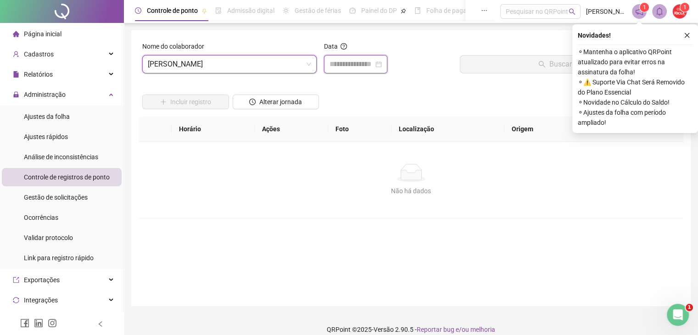
click at [346, 67] on input at bounding box center [352, 64] width 44 height 11
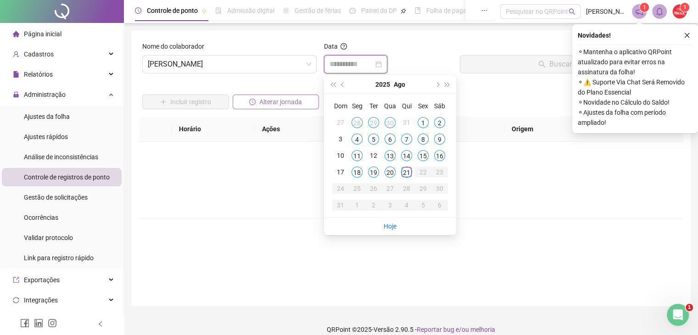
type input "**********"
click at [86, 32] on li "Página inicial" at bounding box center [62, 34] width 120 height 18
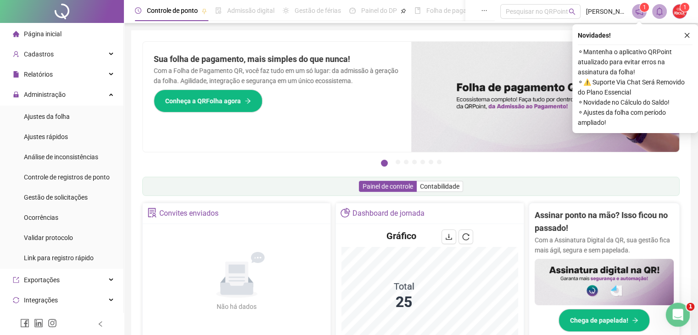
click at [675, 315] on icon "Abertura do Messenger da Intercom" at bounding box center [676, 313] width 6 height 7
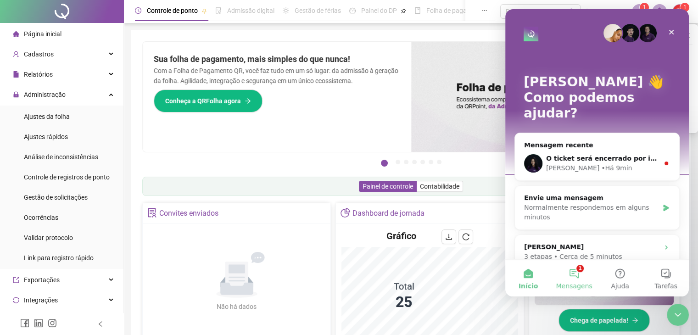
click at [575, 278] on button "1 Mensagens" at bounding box center [574, 278] width 46 height 37
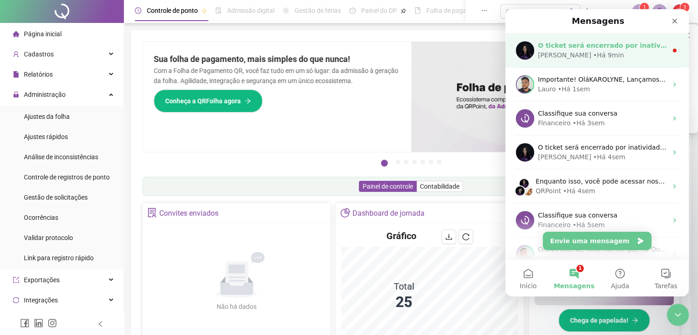
click at [592, 52] on div "[PERSON_NAME] • Há 9min" at bounding box center [602, 55] width 129 height 10
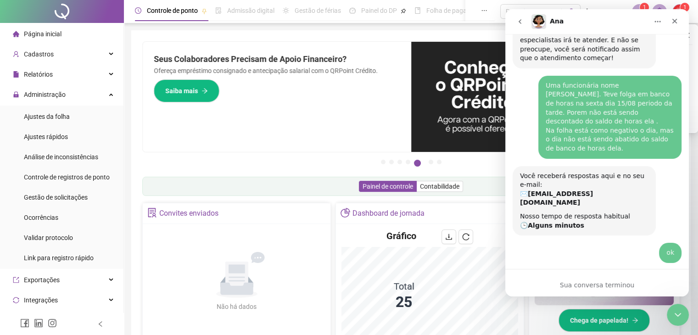
scroll to position [2953, 0]
click at [677, 310] on icon "Encerramento do Messenger da Intercom" at bounding box center [676, 313] width 11 height 11
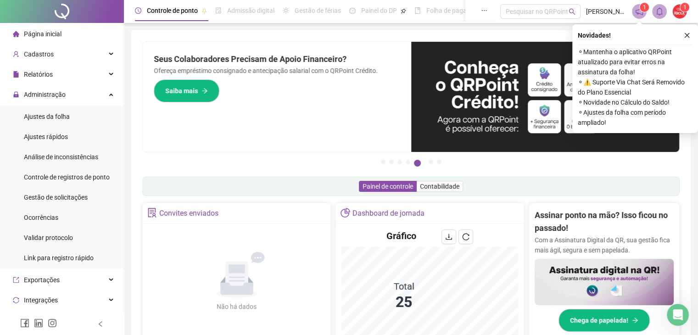
scroll to position [3045, 0]
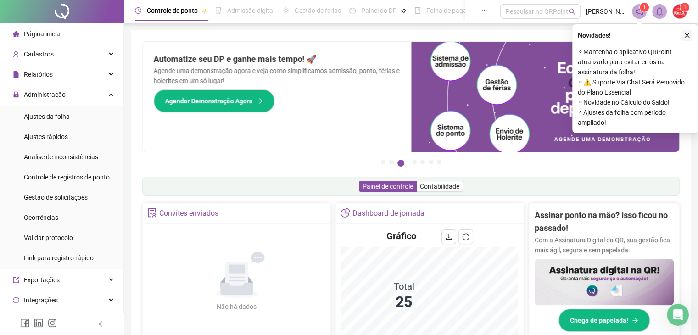
click at [690, 36] on icon "close" at bounding box center [687, 35] width 6 height 6
